Goal: Task Accomplishment & Management: Use online tool/utility

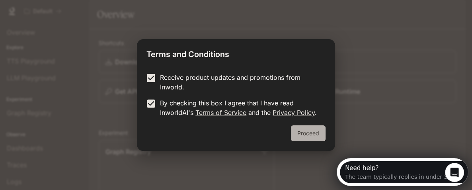
click at [308, 141] on button "Proceed" at bounding box center [308, 133] width 35 height 16
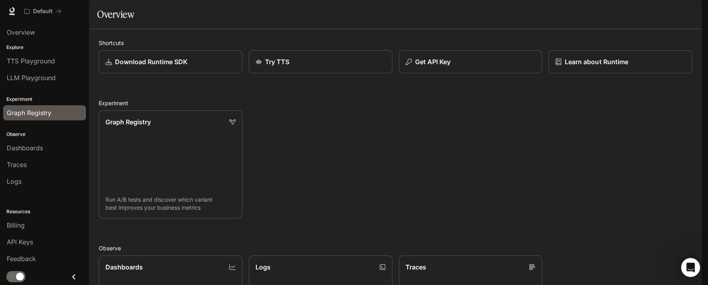
scroll to position [27, 0]
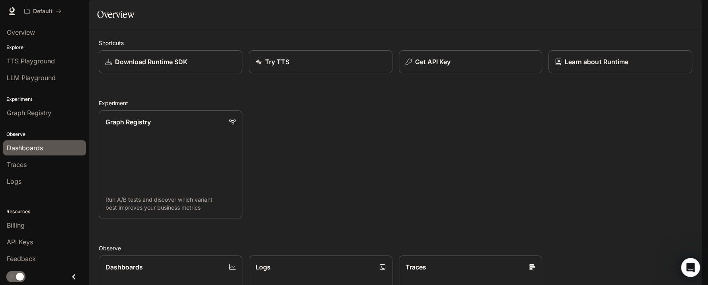
click at [43, 152] on span "Dashboards" at bounding box center [25, 148] width 36 height 10
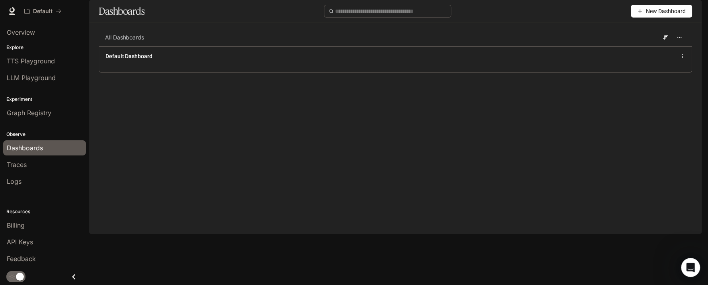
click at [472, 18] on button "New Dashboard" at bounding box center [661, 11] width 61 height 13
click at [472, 78] on div "Import JSON" at bounding box center [645, 80] width 66 height 9
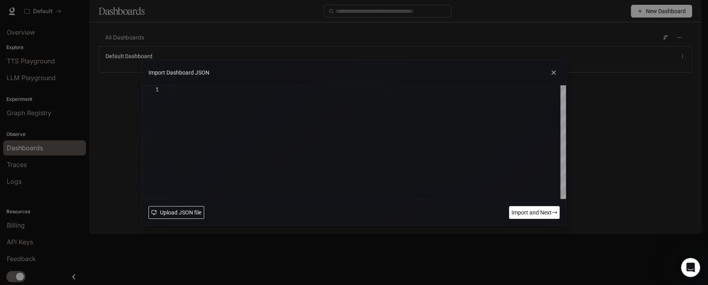
click at [184, 189] on span "Upload JSON file" at bounding box center [180, 212] width 41 height 9
